Goal: Task Accomplishment & Management: Manage account settings

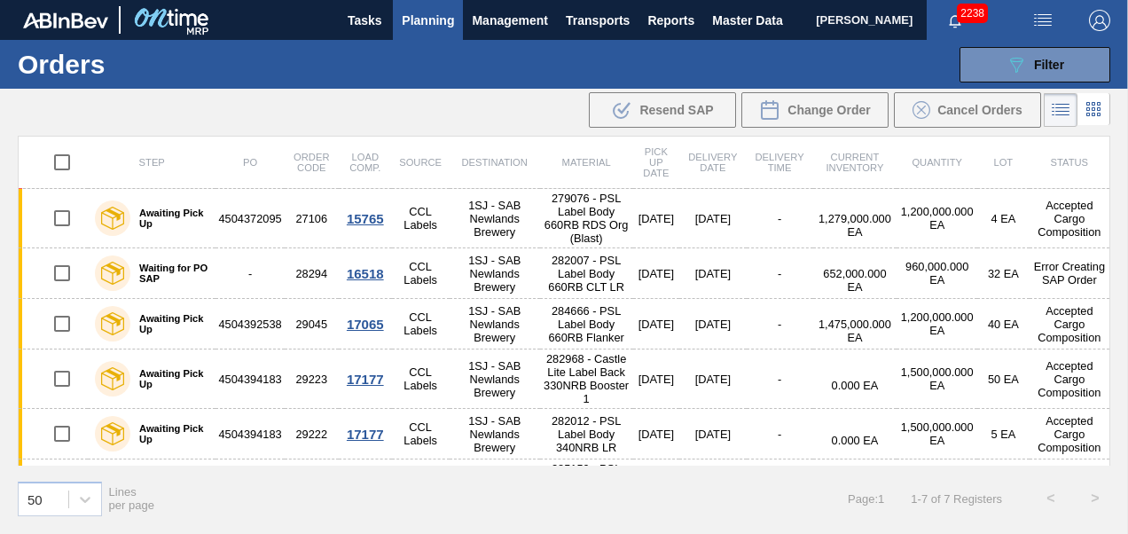
scroll to position [69, 0]
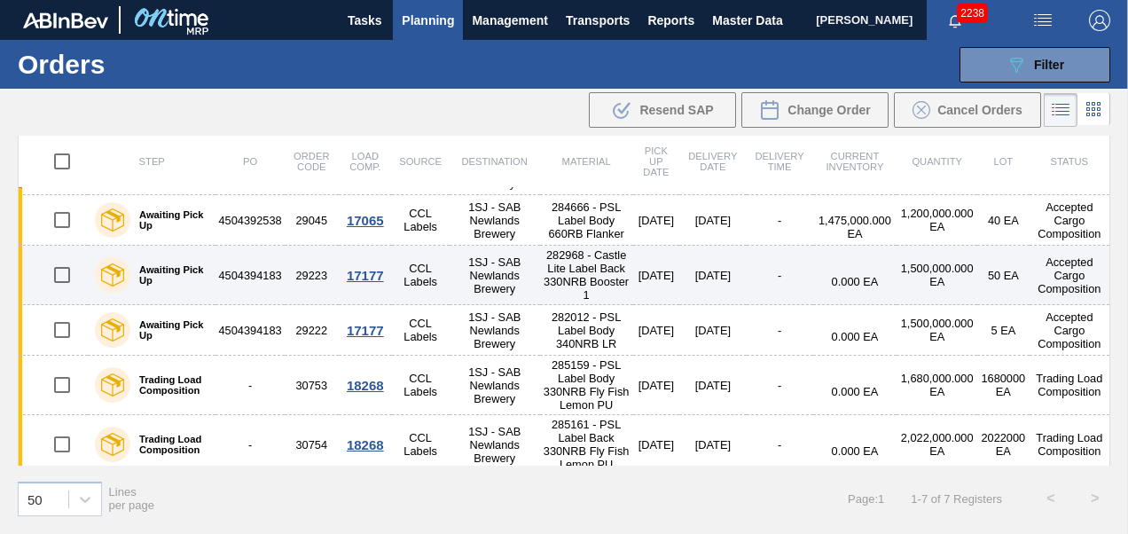
scroll to position [105, 0]
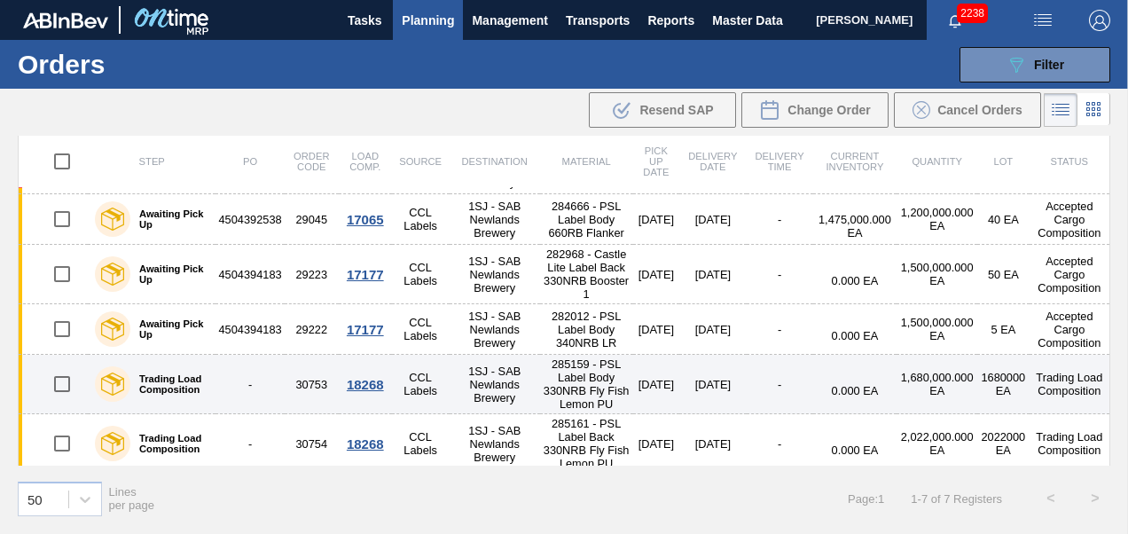
click at [374, 377] on div "18268" at bounding box center [365, 384] width 48 height 15
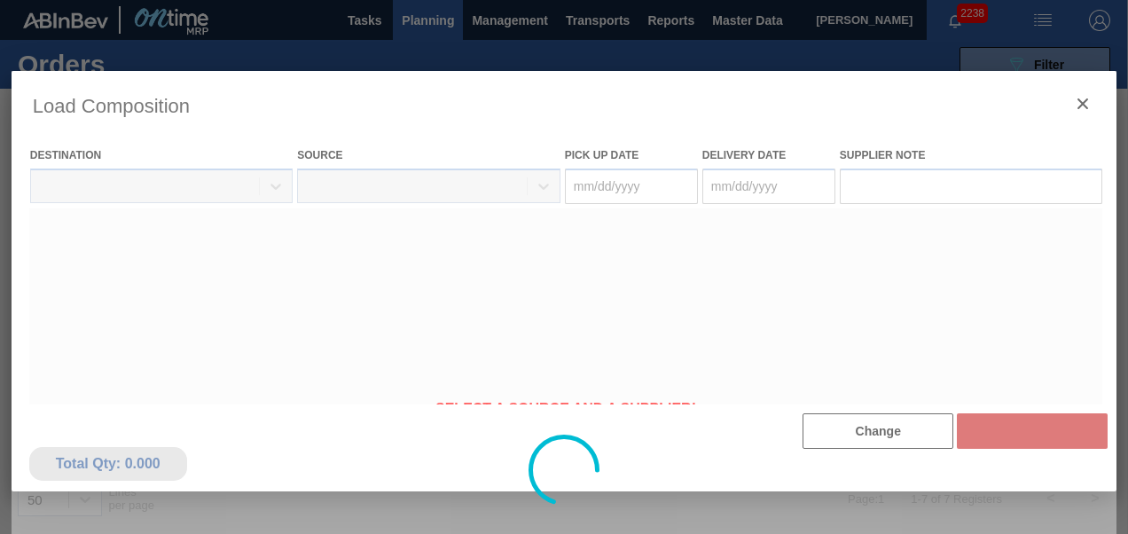
type Date "[DATE]"
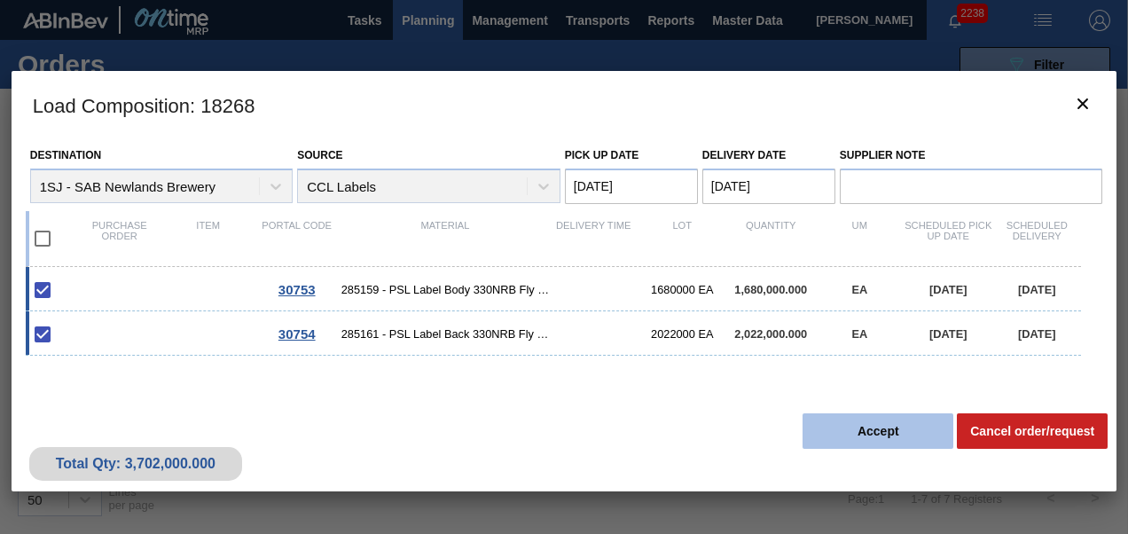
click at [903, 427] on button "Accept" at bounding box center [877, 430] width 151 height 35
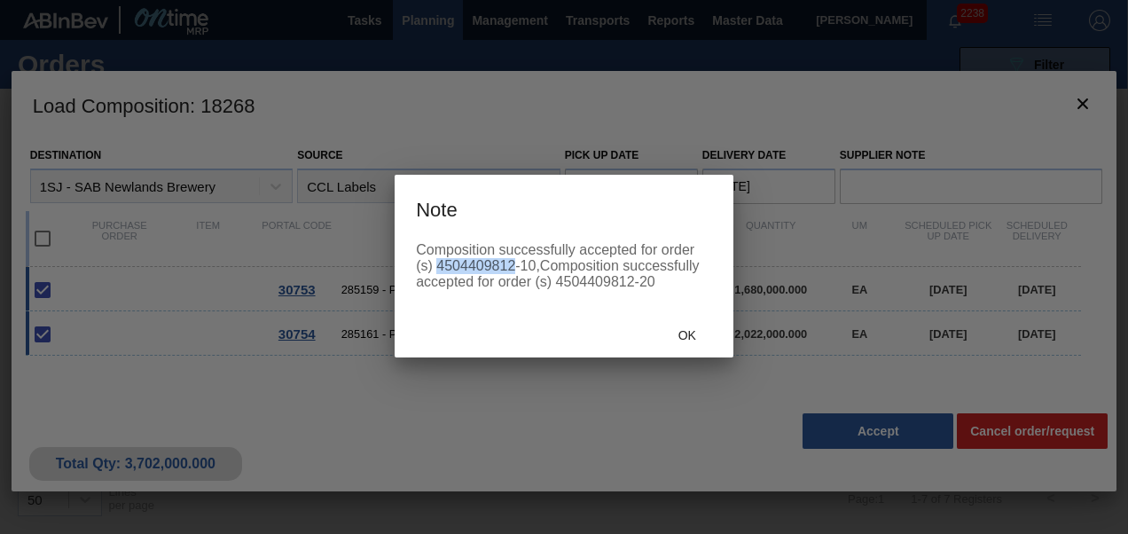
drag, startPoint x: 438, startPoint y: 262, endPoint x: 512, endPoint y: 262, distance: 74.5
click at [512, 262] on div "Composition successfully accepted for order (s) 4504409812-10,Composition succe…" at bounding box center [564, 266] width 296 height 48
copy div "4504409812"
